Goal: Transaction & Acquisition: Purchase product/service

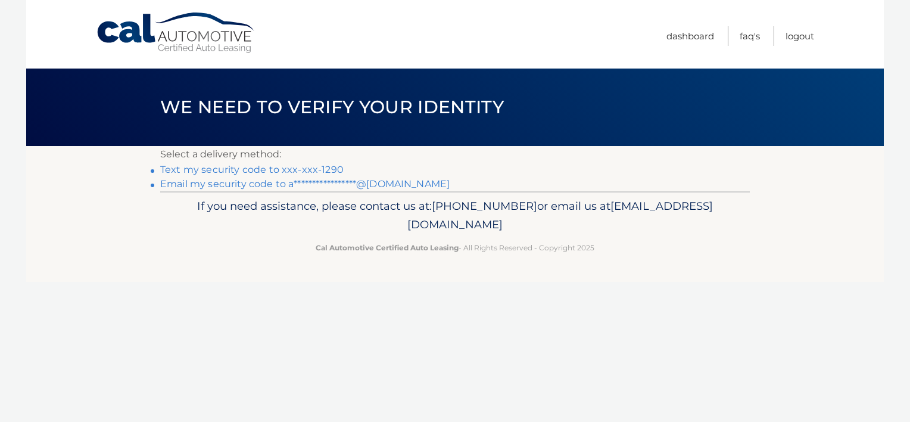
click at [321, 171] on link "Text my security code to xxx-xxx-1290" at bounding box center [251, 169] width 183 height 11
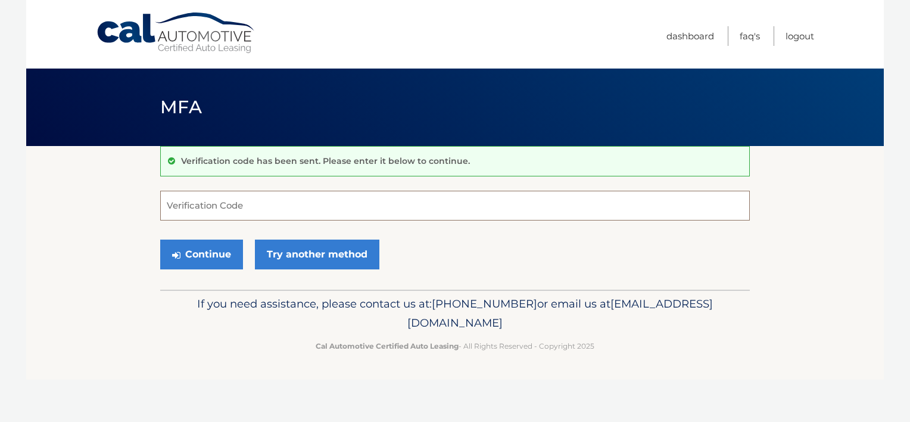
click at [266, 210] on input "Verification Code" at bounding box center [455, 206] width 590 height 30
type input "146589"
click at [223, 250] on button "Continue" at bounding box center [201, 254] width 83 height 30
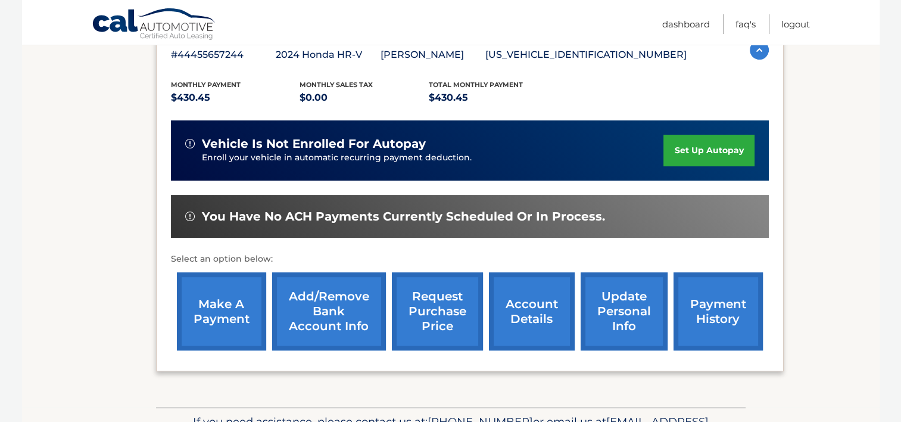
scroll to position [238, 0]
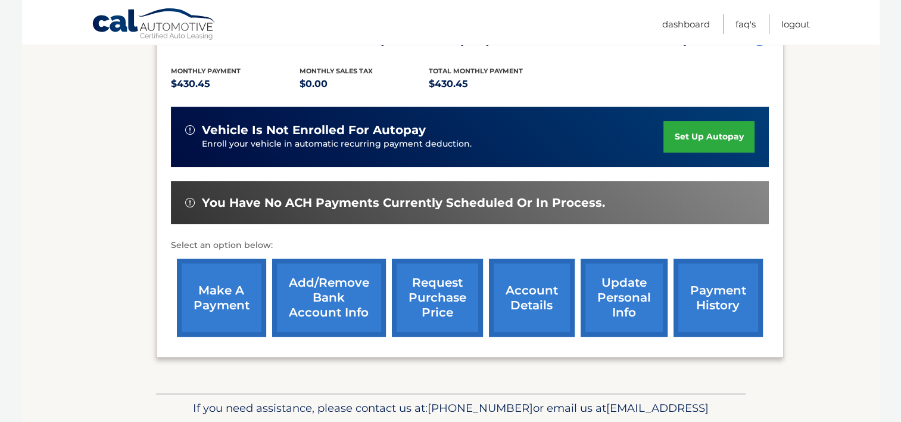
click at [207, 285] on link "make a payment" at bounding box center [221, 297] width 89 height 78
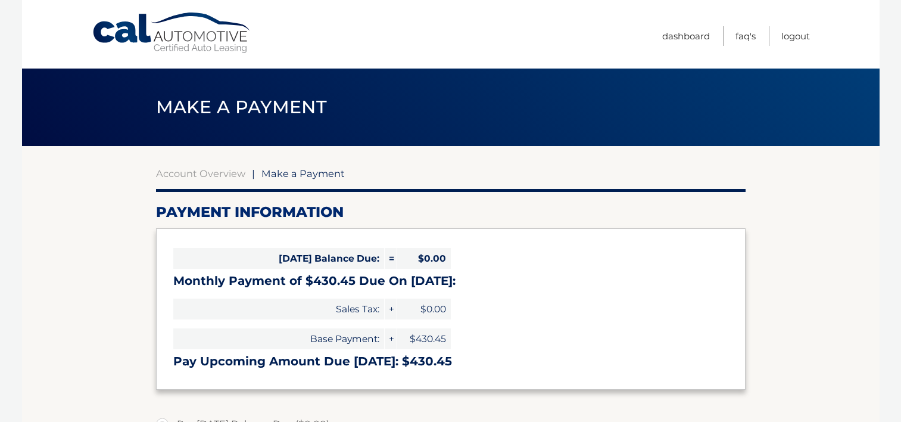
select select "NDhjN2Y1MmQtNjI3Mi00Y2YwLWJjNzItZDY2ODkwMDE1Nzkw"
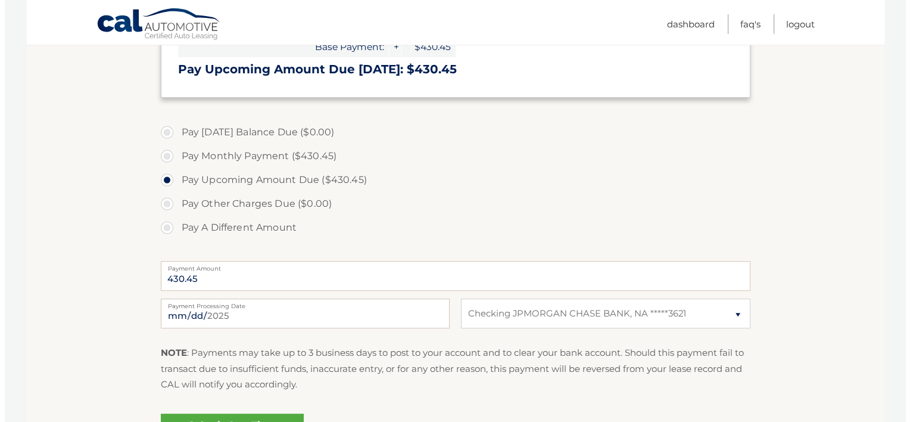
scroll to position [357, 0]
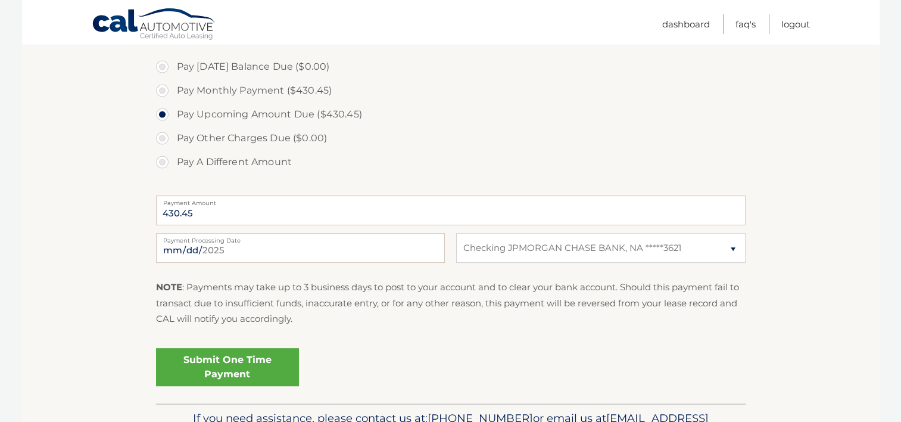
click at [205, 360] on link "Submit One Time Payment" at bounding box center [227, 367] width 143 height 38
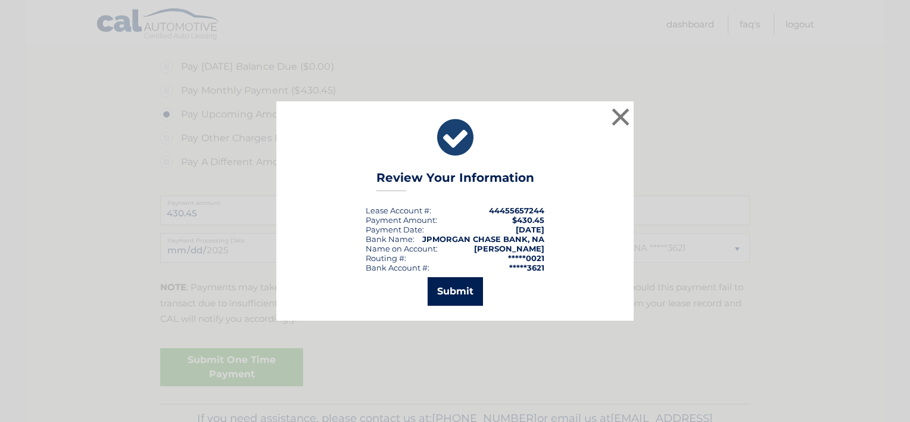
click at [455, 291] on button "Submit" at bounding box center [455, 291] width 55 height 29
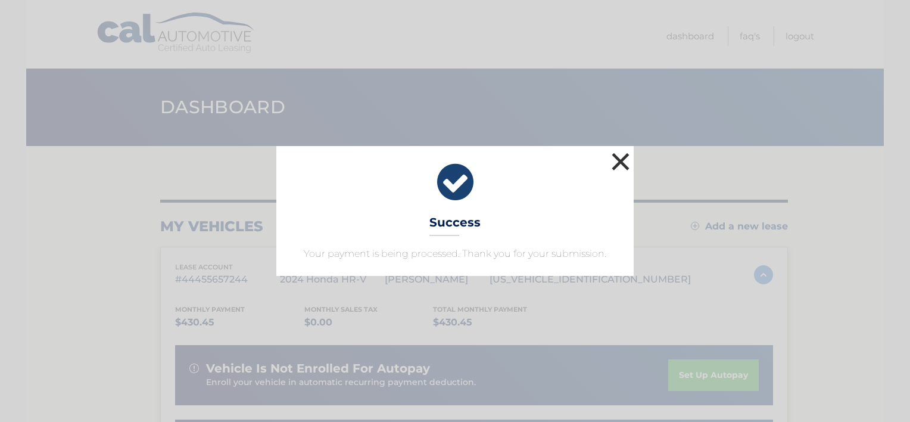
click at [621, 164] on button "×" at bounding box center [621, 161] width 24 height 24
